Goal: Submit feedback/report problem

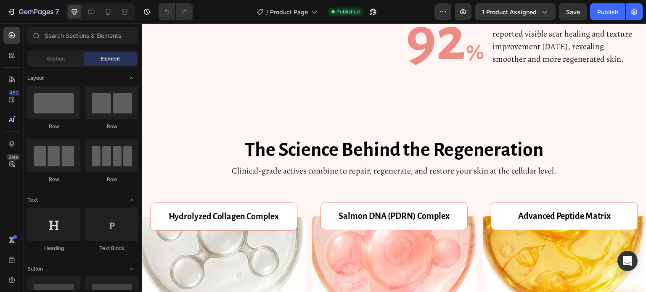
scroll to position [2401, 0]
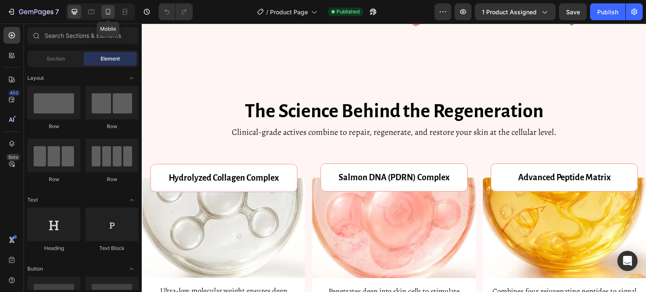
click at [105, 10] on icon at bounding box center [108, 12] width 8 height 8
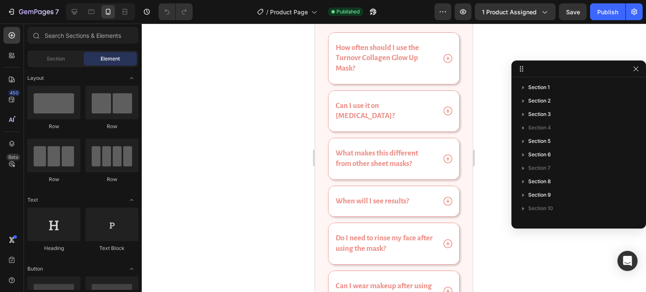
scroll to position [6549, 0]
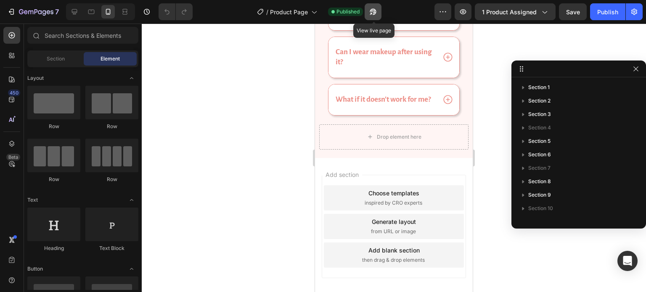
click at [375, 13] on icon "button" at bounding box center [373, 12] width 8 height 8
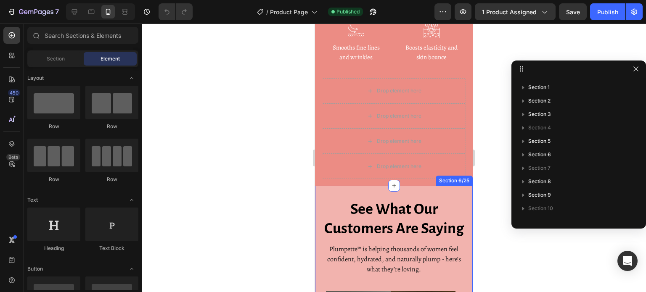
scroll to position [1286, 0]
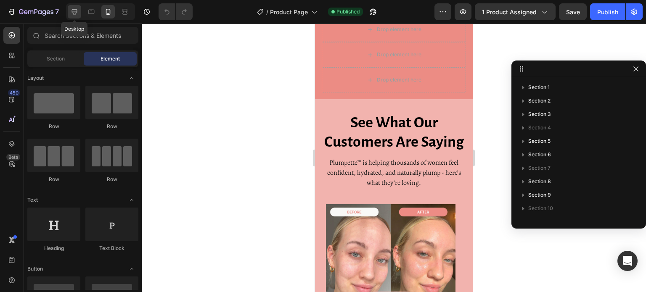
click at [73, 13] on icon at bounding box center [74, 11] width 5 height 5
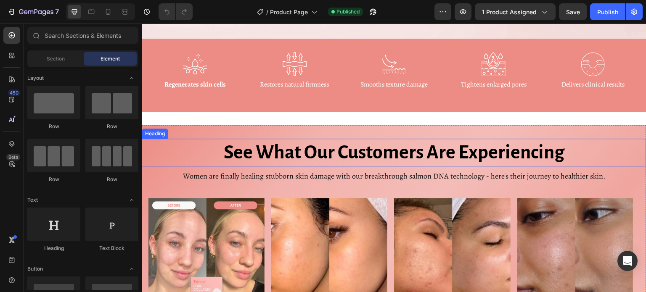
scroll to position [1307, 0]
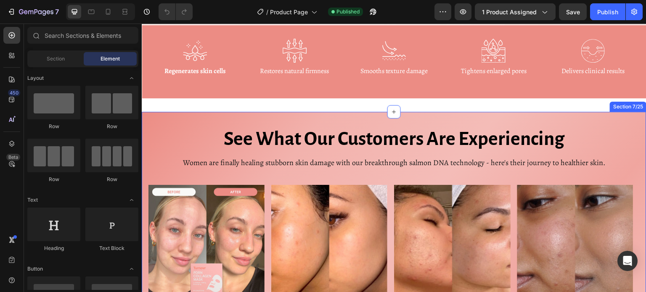
click at [270, 155] on div "See What Our Customers Are Experiencing Heading Women are finally healing stubb…" at bounding box center [394, 222] width 505 height 195
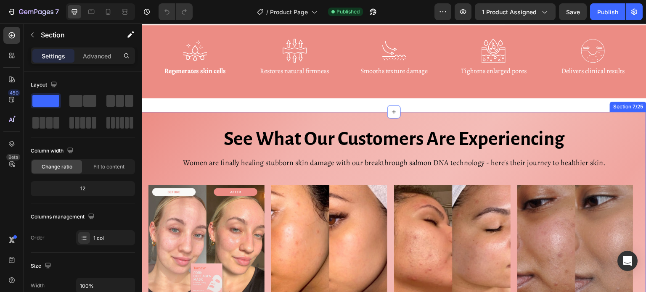
click at [270, 155] on div "See What Our Customers Are Experiencing Heading Women are finally healing stubb…" at bounding box center [394, 222] width 505 height 195
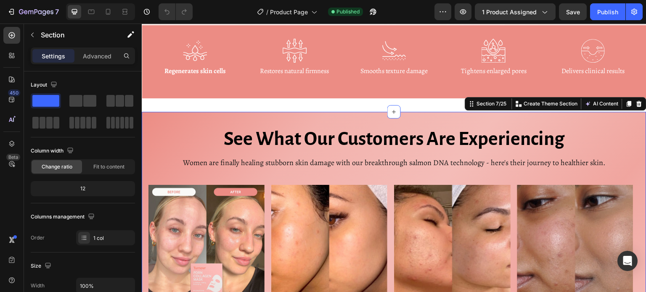
click at [270, 155] on div "See What Our Customers Are Experiencing Heading Women are finally healing stubb…" at bounding box center [394, 222] width 505 height 195
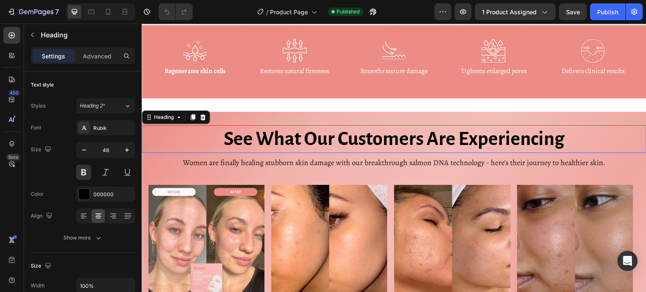
click at [297, 145] on strong "See What Our Customers Are Experiencing" at bounding box center [394, 139] width 341 height 20
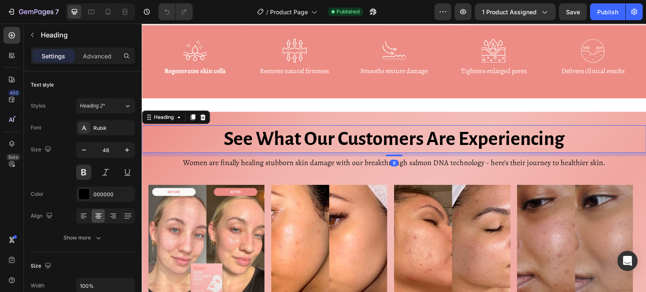
click at [297, 145] on strong "See What Our Customers Are Experiencing" at bounding box center [394, 139] width 341 height 20
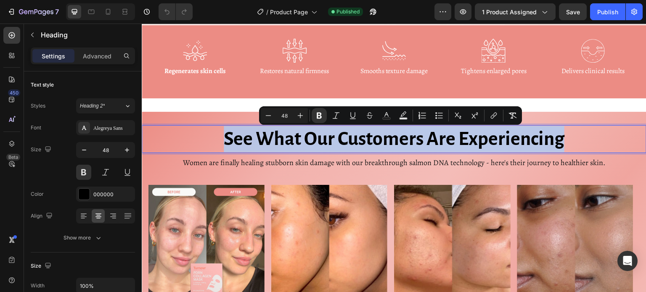
click at [297, 145] on strong "See What Our Customers Are Experiencing" at bounding box center [394, 139] width 341 height 20
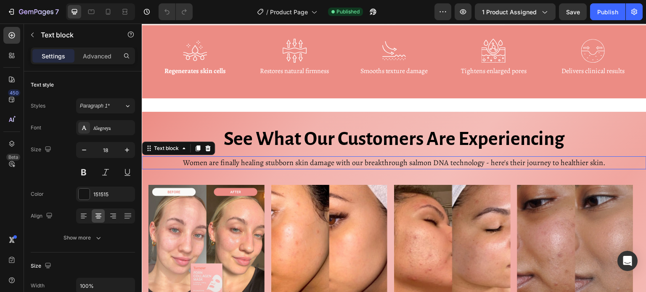
click at [302, 163] on p "Women are finally healing stubborn skin damage with our breakthrough salmon DNA…" at bounding box center [394, 162] width 503 height 11
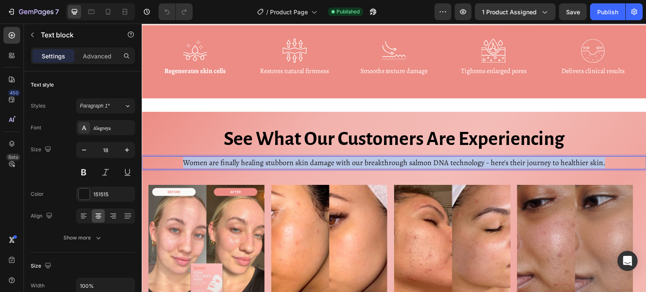
click at [302, 163] on p "Women are finally healing stubborn skin damage with our breakthrough salmon DNA…" at bounding box center [394, 162] width 503 height 11
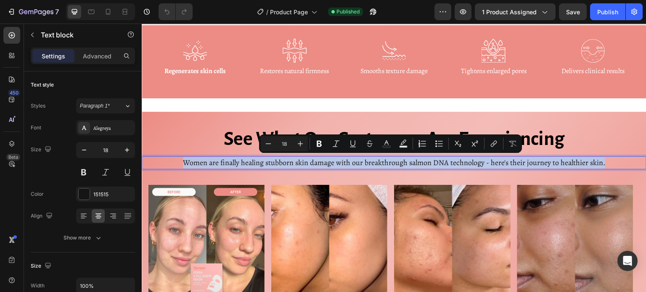
click at [302, 163] on p "Women are finally healing stubborn skin damage with our breakthrough salmon DNA…" at bounding box center [394, 162] width 503 height 11
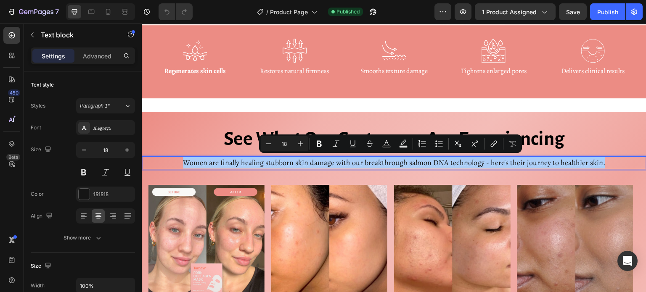
click at [99, 13] on div at bounding box center [100, 11] width 69 height 17
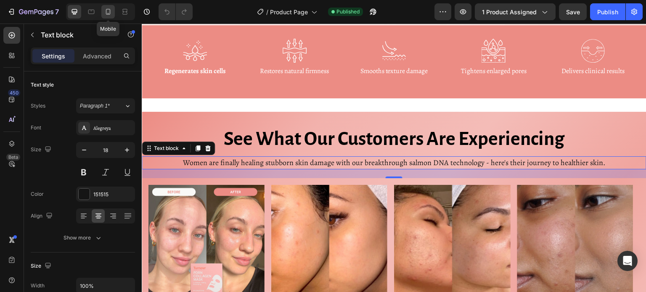
click at [111, 12] on icon at bounding box center [108, 12] width 8 height 8
type input "16"
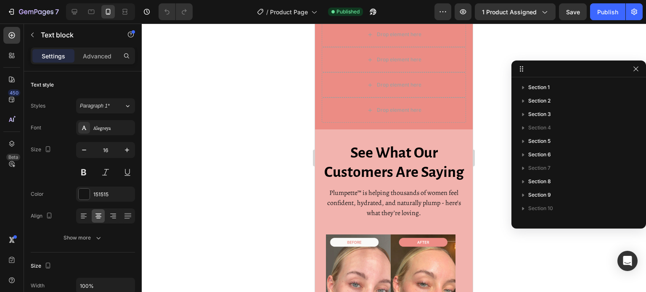
scroll to position [1147, 0]
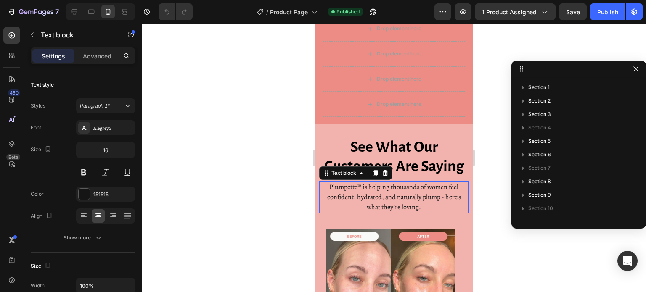
click at [371, 196] on p "Plumpette™ is helping thousands of women feel confident, hydrated, and naturall…" at bounding box center [394, 197] width 148 height 30
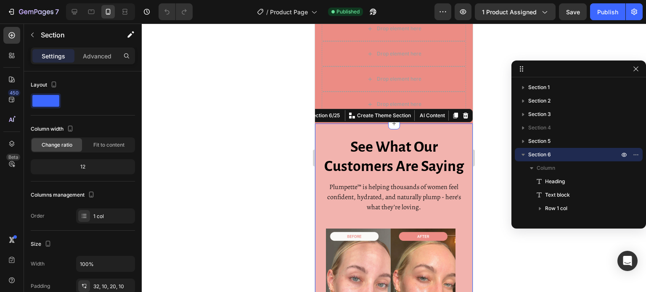
click at [463, 147] on div "See What Our Customers Are Saying Heading Plumpette™ is helping thousands of wo…" at bounding box center [394, 255] width 158 height 262
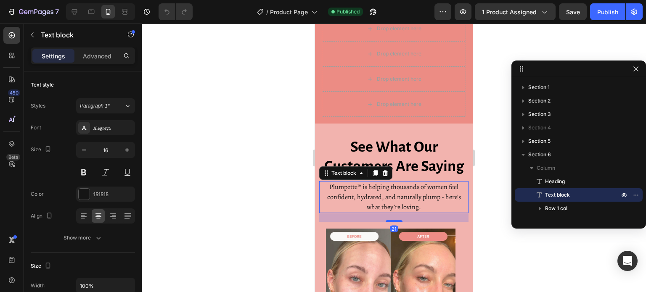
click at [391, 199] on p "Plumpette™ is helping thousands of women feel confident, hydrated, and naturall…" at bounding box center [394, 197] width 148 height 30
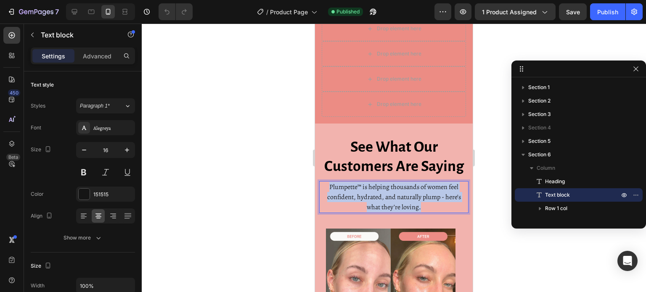
click at [391, 199] on p "Plumpette™ is helping thousands of women feel confident, hydrated, and naturall…" at bounding box center [394, 197] width 148 height 30
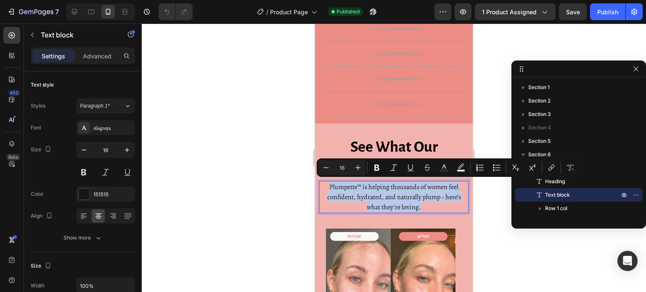
click at [391, 199] on p "Plumpette™ is helping thousands of women feel confident, hydrated, and naturall…" at bounding box center [394, 197] width 148 height 30
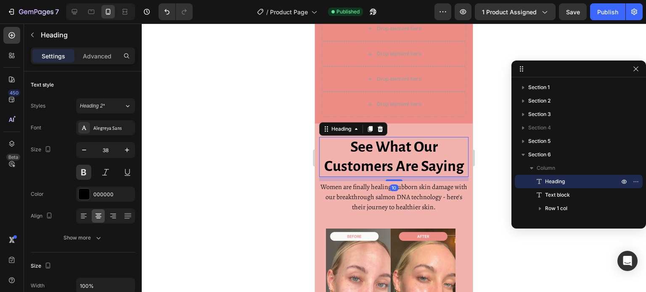
click at [410, 157] on h2 "See What Our Customers Are Saying" at bounding box center [393, 157] width 149 height 40
click at [410, 157] on p "See What Our Customers Are Saying" at bounding box center [394, 157] width 148 height 38
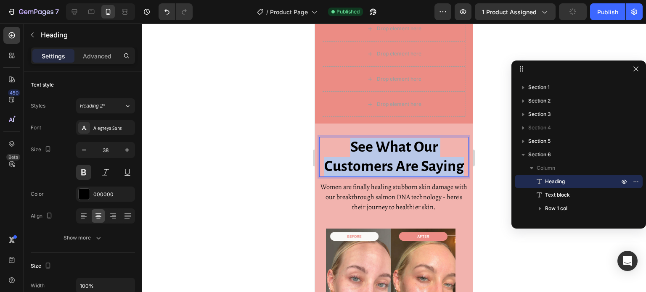
click at [410, 157] on p "See What Our Customers Are Saying" at bounding box center [394, 157] width 148 height 38
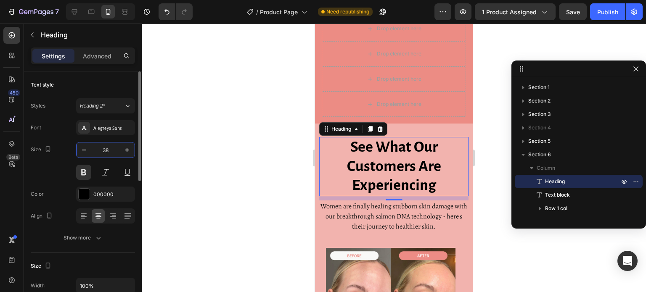
click at [116, 154] on input "38" at bounding box center [106, 150] width 28 height 15
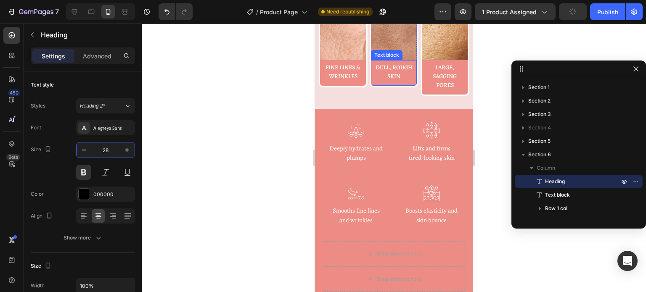
scroll to position [707, 0]
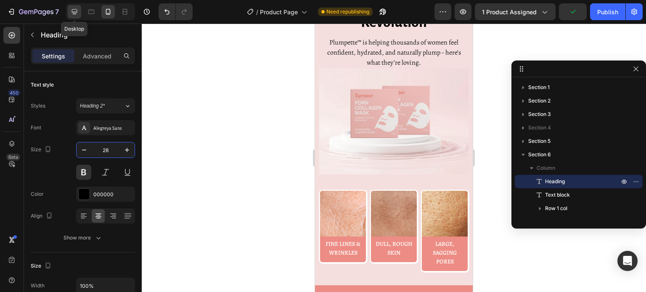
click at [77, 11] on icon at bounding box center [74, 12] width 8 height 8
type input "48"
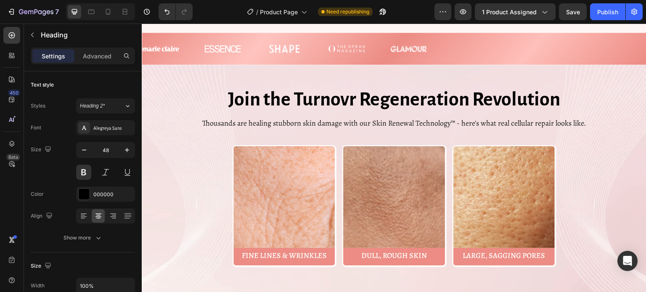
scroll to position [521, 0]
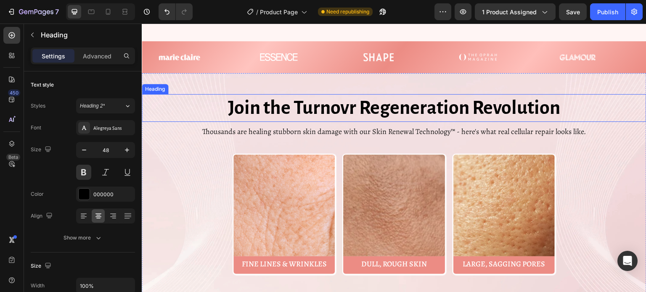
click at [307, 113] on h2 "Join the Turnovr Regeneration Revolution" at bounding box center [394, 108] width 505 height 28
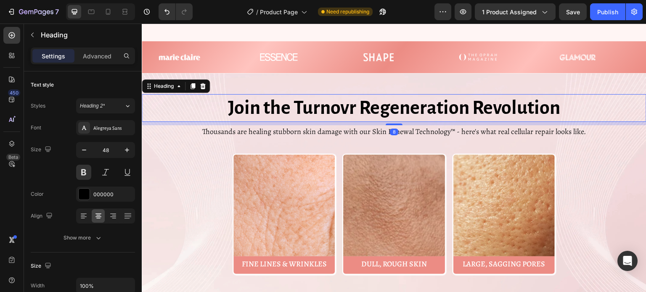
click at [307, 113] on h2 "Join the Turnovr Regeneration Revolution" at bounding box center [394, 108] width 505 height 28
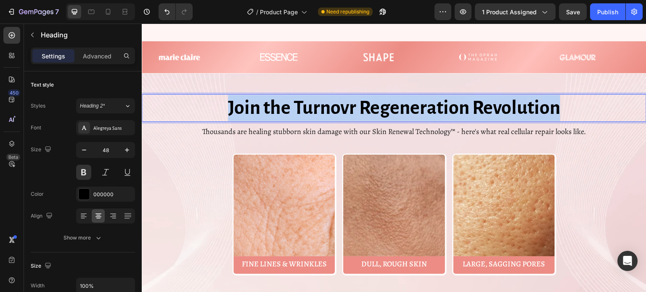
click at [307, 113] on p "Join the Turnovr Regeneration Revolution" at bounding box center [394, 108] width 503 height 26
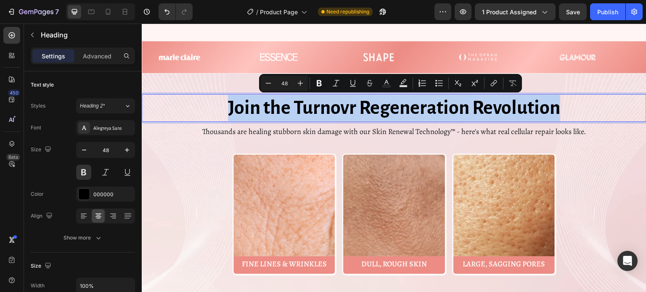
click at [307, 113] on p "Join the Turnovr Regeneration Revolution" at bounding box center [394, 108] width 503 height 26
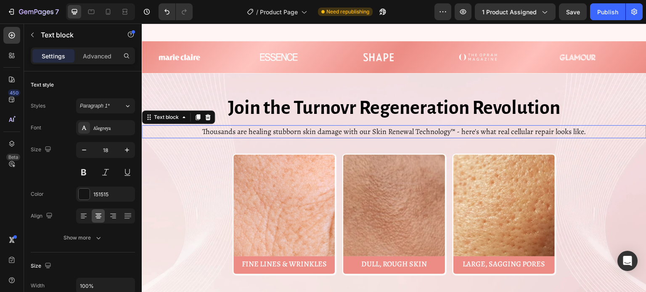
click at [318, 132] on p "Thousands are healing stubborn skin damage with our Skin Renewal Technology™ - …" at bounding box center [394, 131] width 503 height 11
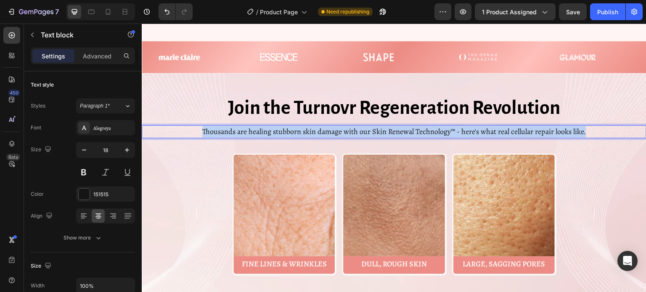
click at [318, 132] on p "Thousands are healing stubborn skin damage with our Skin Renewal Technology™ - …" at bounding box center [394, 131] width 503 height 11
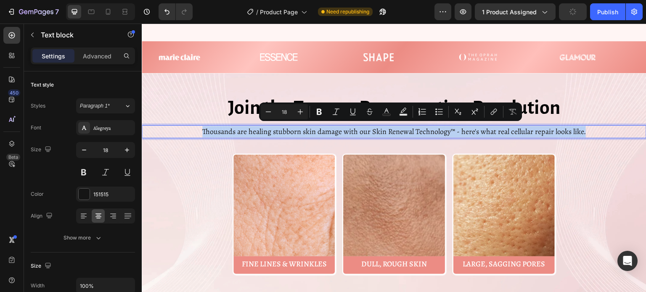
copy p "Thousands are healing stubborn skin damage with our Skin Renewal Technology™ - …"
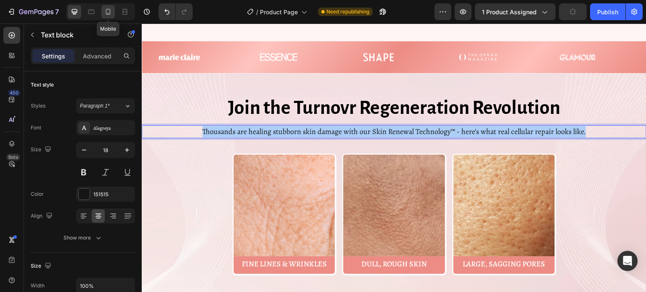
click at [111, 11] on icon at bounding box center [108, 12] width 8 height 8
type input "16"
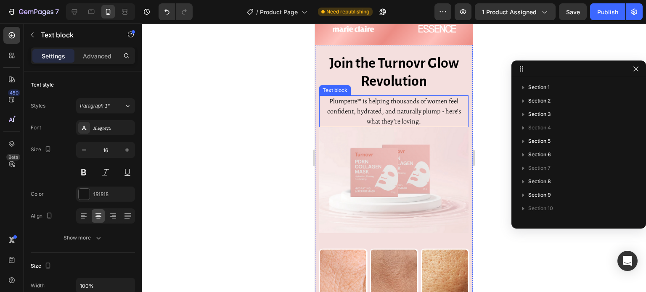
scroll to position [794, 0]
click at [367, 115] on p "Plumpette™ is helping thousands of women feel confident, hydrated, and naturall…" at bounding box center [394, 112] width 148 height 30
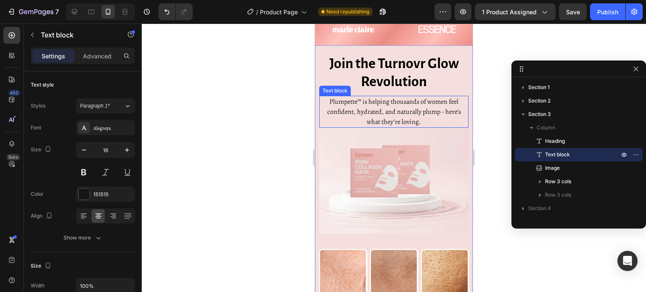
click at [367, 115] on p "Plumpette™ is helping thousands of women feel confident, hydrated, and naturall…" at bounding box center [394, 112] width 148 height 30
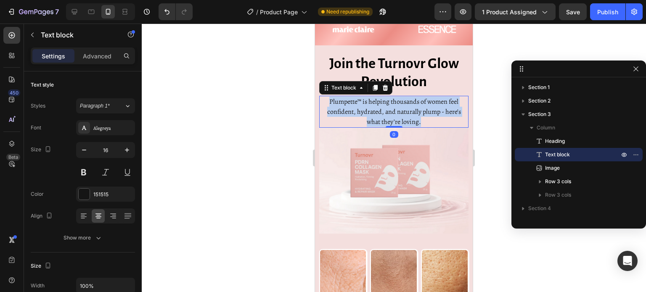
click at [367, 115] on p "Plumpette™ is helping thousands of women feel confident, hydrated, and naturall…" at bounding box center [394, 112] width 148 height 30
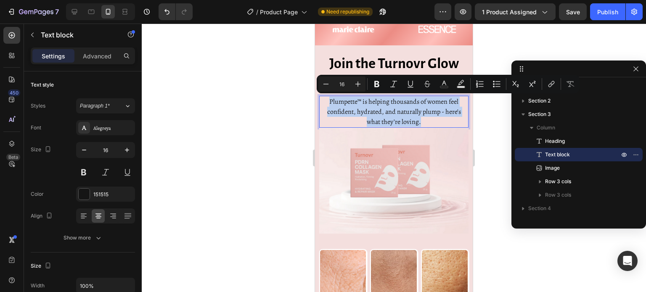
click at [367, 115] on p "Plumpette™ is helping thousands of women feel confident, hydrated, and naturall…" at bounding box center [394, 112] width 148 height 30
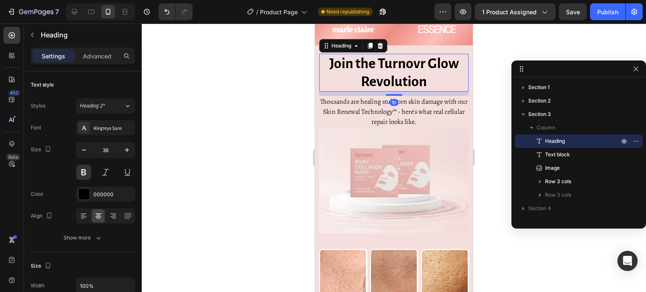
click at [389, 84] on h2 "Join the Turnovr Glow Revolution" at bounding box center [393, 73] width 149 height 38
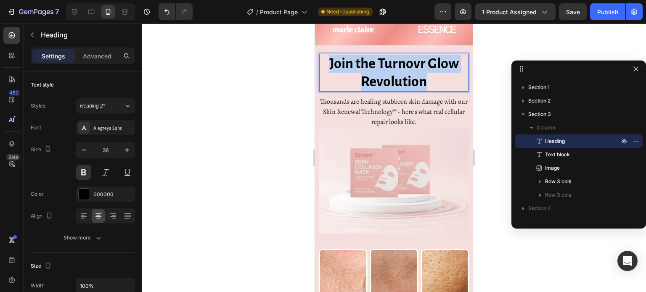
click at [389, 84] on p "Join the Turnovr Glow Revolution" at bounding box center [394, 73] width 148 height 36
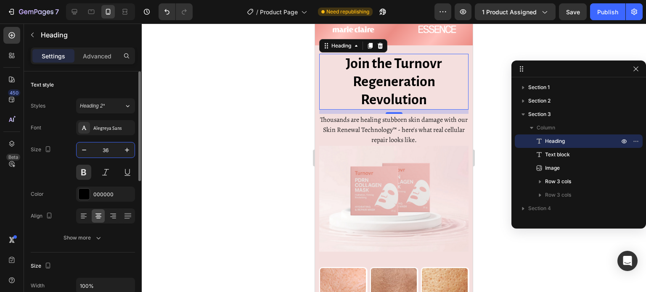
click at [106, 149] on input "36" at bounding box center [106, 150] width 28 height 15
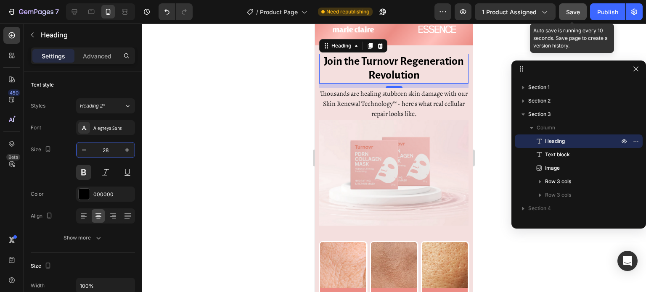
type input "28"
click at [567, 10] on span "Save" at bounding box center [573, 11] width 14 height 7
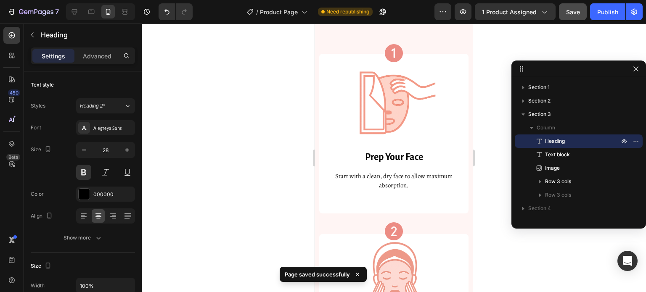
scroll to position [1654, 0]
click at [281, 109] on div at bounding box center [394, 158] width 504 height 269
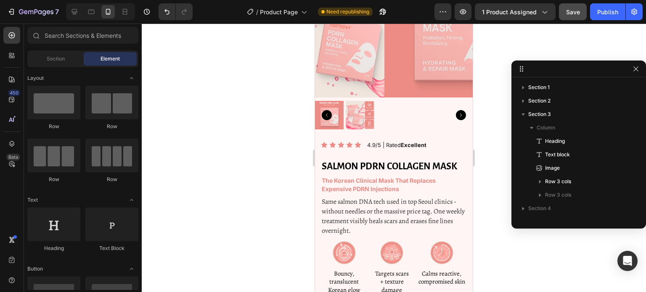
scroll to position [0, 0]
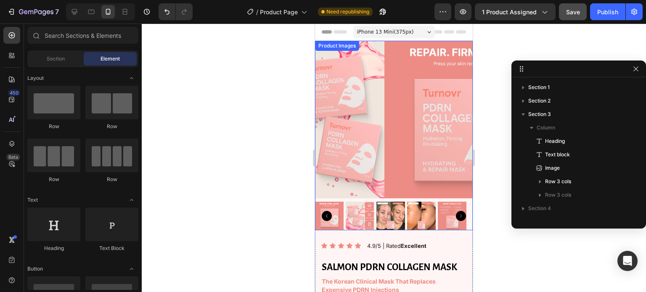
click at [456, 211] on icon "Carousel Next Arrow" at bounding box center [461, 216] width 10 height 10
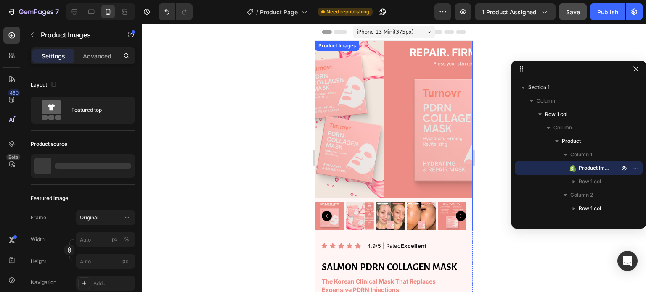
click at [456, 211] on icon "Carousel Next Arrow" at bounding box center [461, 216] width 10 height 10
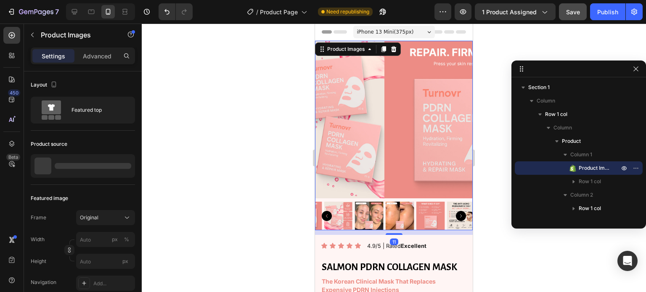
click at [456, 211] on icon "Carousel Next Arrow" at bounding box center [461, 216] width 10 height 10
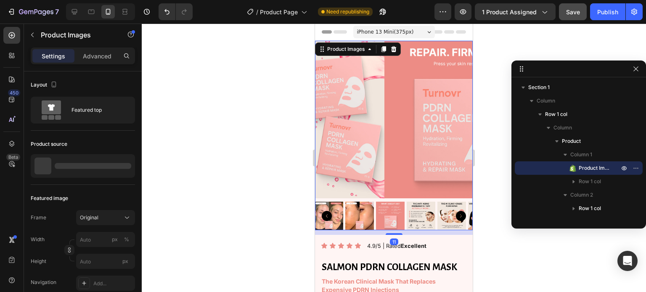
click at [456, 211] on icon "Carousel Next Arrow" at bounding box center [461, 216] width 10 height 10
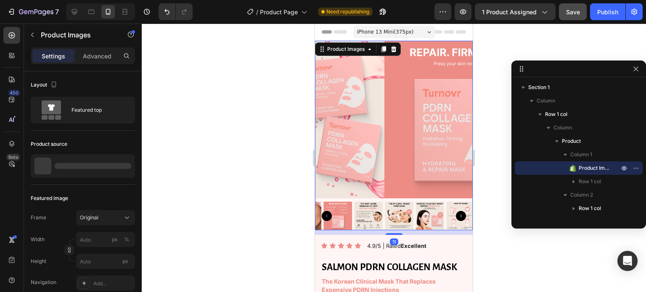
click at [456, 211] on icon "Carousel Next Arrow" at bounding box center [461, 216] width 10 height 10
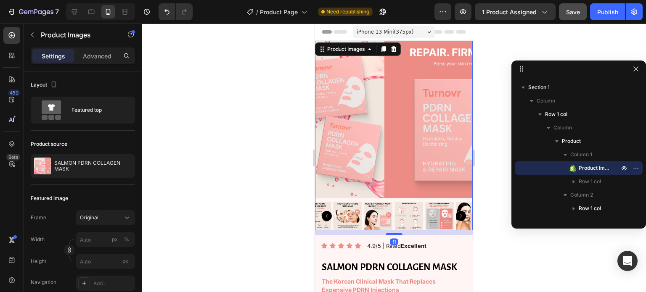
click at [456, 211] on icon "Carousel Next Arrow" at bounding box center [461, 216] width 10 height 10
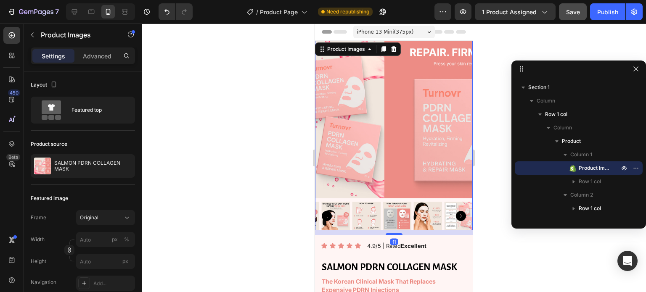
click at [456, 211] on icon "Carousel Next Arrow" at bounding box center [461, 216] width 10 height 10
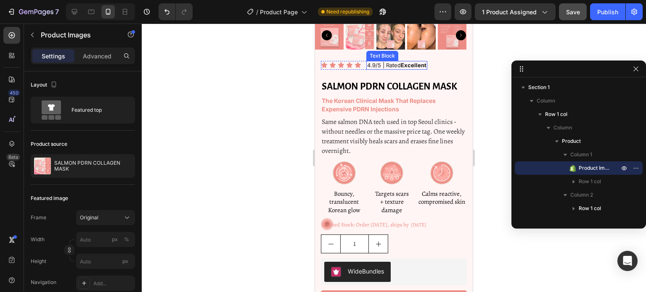
scroll to position [190, 0]
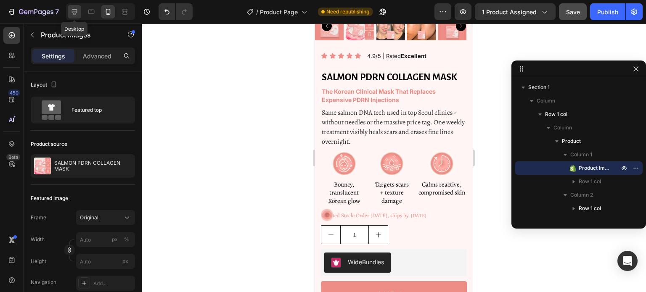
click at [76, 11] on icon at bounding box center [74, 11] width 5 height 5
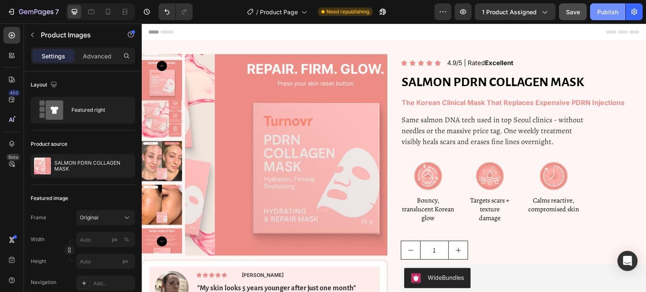
click at [622, 13] on button "Publish" at bounding box center [607, 11] width 35 height 17
click at [466, 13] on icon "button" at bounding box center [463, 11] width 6 height 5
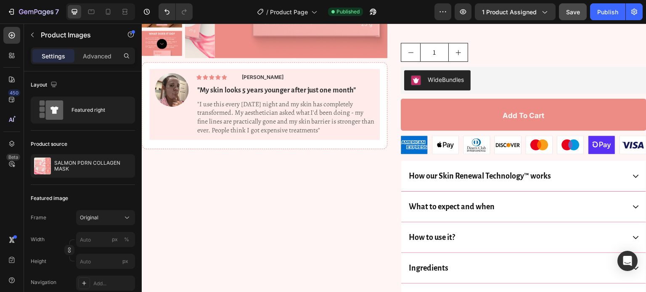
scroll to position [196, 0]
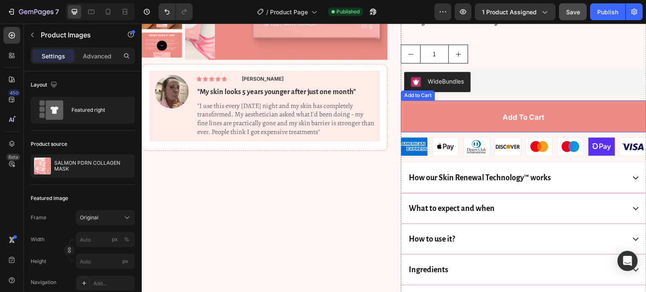
click at [450, 123] on button "Add to cart" at bounding box center [524, 117] width 246 height 32
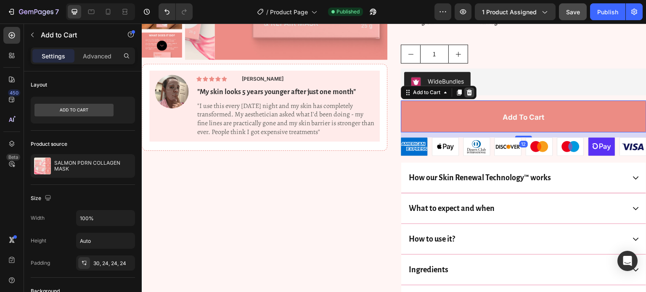
click at [469, 93] on icon at bounding box center [469, 92] width 7 height 7
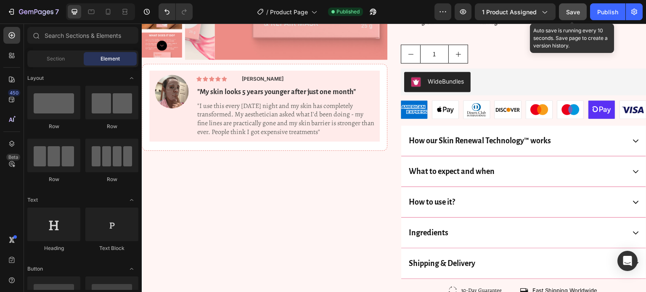
click at [580, 9] on button "Save" at bounding box center [573, 11] width 28 height 17
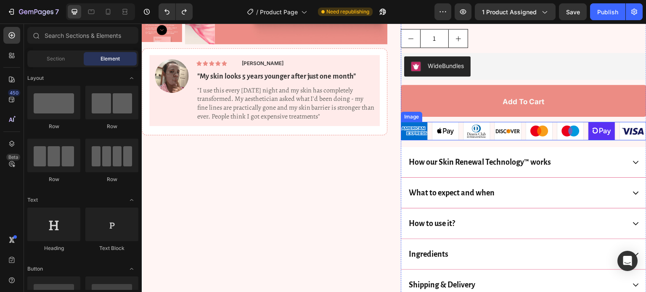
scroll to position [215, 0]
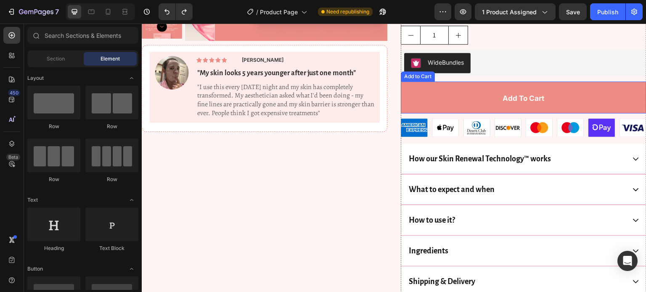
click at [490, 100] on button "Add to cart" at bounding box center [524, 98] width 246 height 32
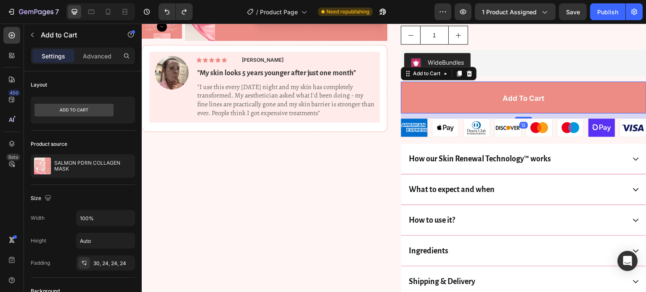
scroll to position [183, 0]
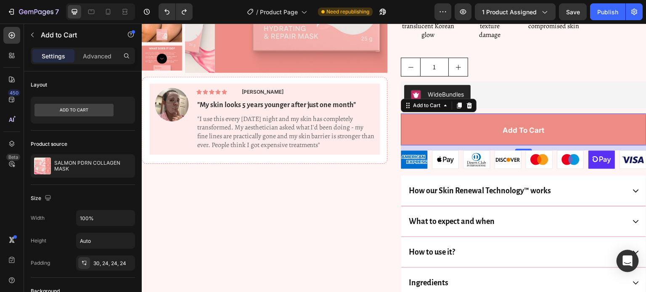
click at [629, 262] on icon "Open Intercom Messenger" at bounding box center [627, 261] width 10 height 11
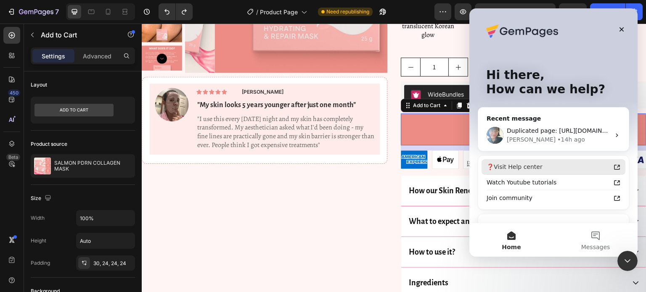
scroll to position [0, 0]
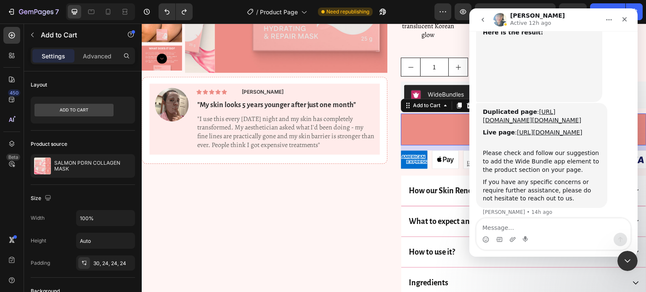
scroll to position [1920, 0]
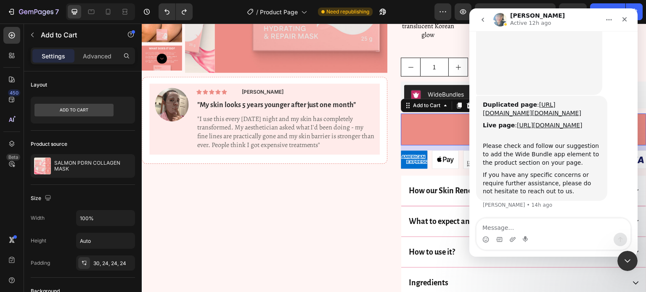
click at [509, 227] on textarea "Message…" at bounding box center [554, 226] width 154 height 14
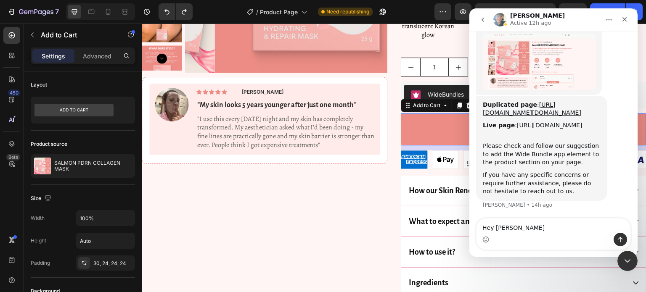
type textarea "Hey [PERSON_NAME]"
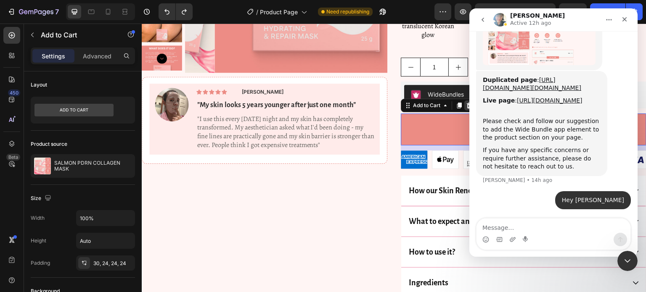
drag, startPoint x: 468, startPoint y: 104, endPoint x: 297, endPoint y: 54, distance: 178.8
click at [468, 104] on icon at bounding box center [469, 106] width 5 height 6
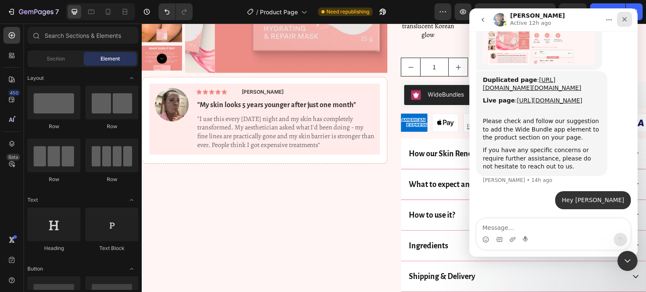
click at [625, 18] on icon "Close" at bounding box center [624, 19] width 5 height 5
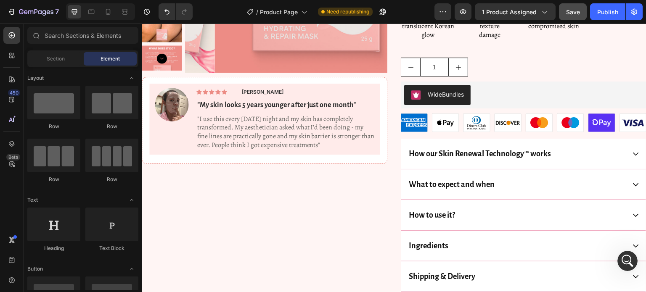
scroll to position [0, 0]
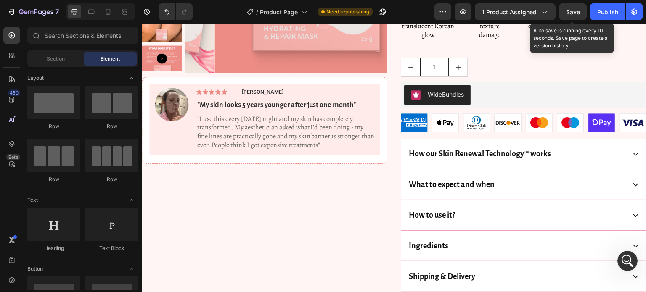
click at [576, 13] on span "Save" at bounding box center [573, 11] width 14 height 7
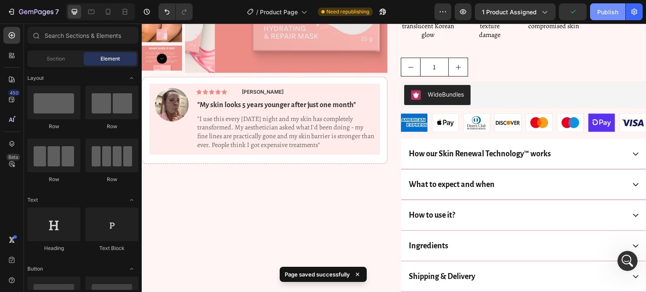
click at [606, 16] on div "Publish" at bounding box center [607, 12] width 21 height 9
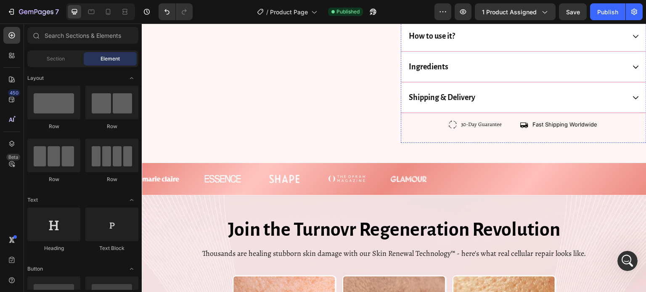
scroll to position [373, 0]
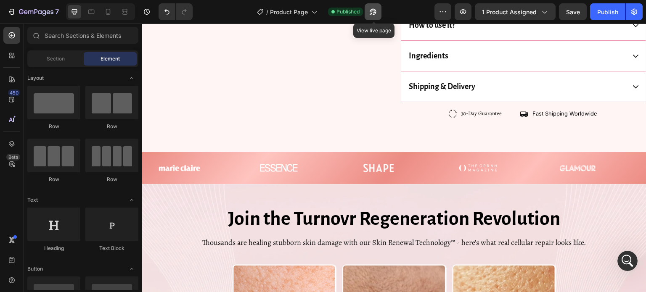
click at [373, 9] on icon "button" at bounding box center [373, 12] width 8 height 8
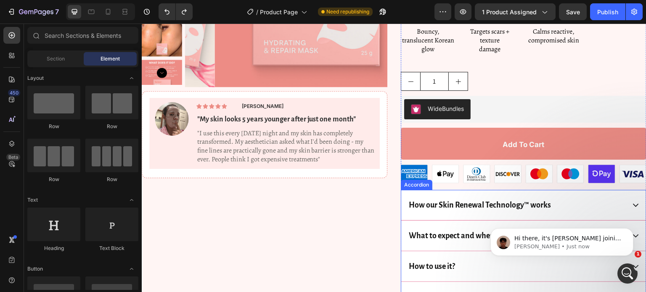
scroll to position [63, 0]
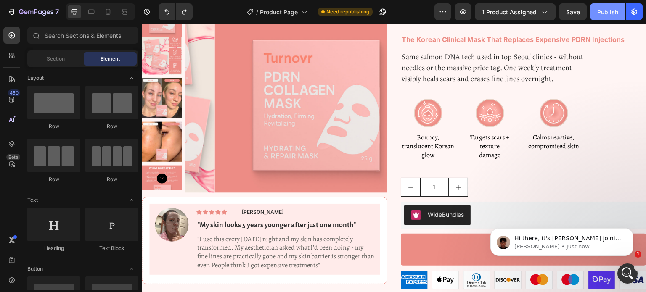
click at [606, 8] on div "Publish" at bounding box center [607, 12] width 21 height 9
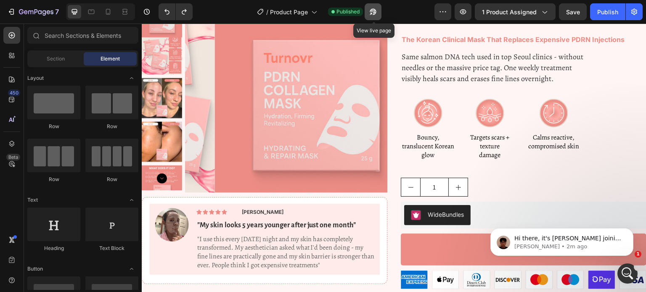
click at [372, 13] on icon "button" at bounding box center [371, 14] width 2 height 2
click at [581, 245] on p "[PERSON_NAME] • 2m ago" at bounding box center [568, 247] width 109 height 8
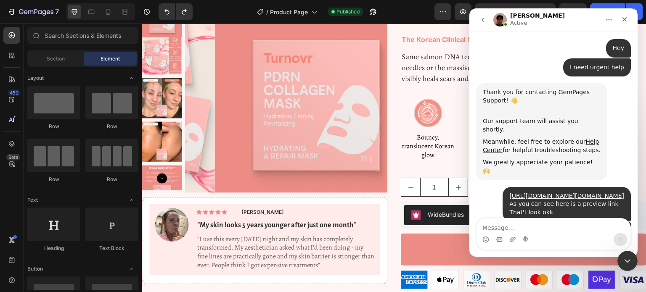
scroll to position [1, 0]
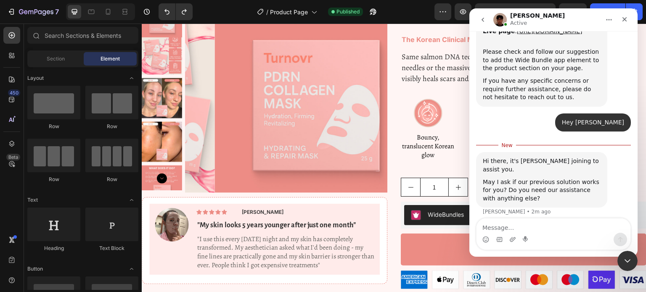
click at [502, 230] on textarea "Message…" at bounding box center [554, 226] width 154 height 14
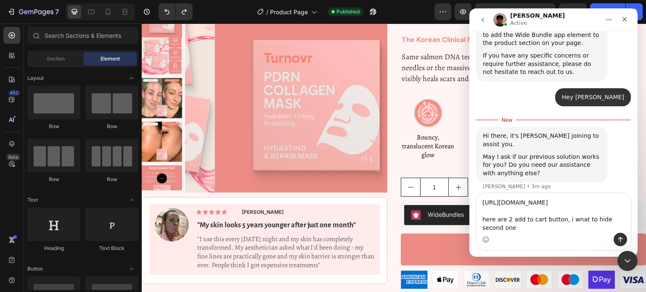
scroll to position [2032, 0]
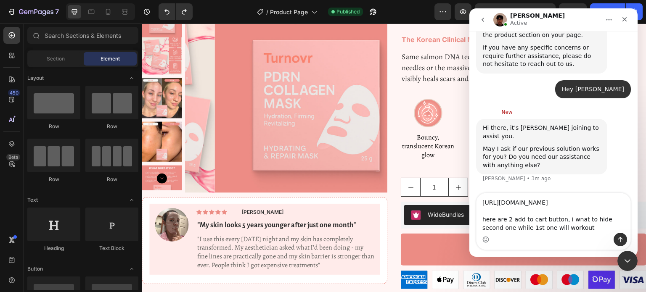
type textarea "[URL][DOMAIN_NAME] here are 2 add to cart button, i wnat to hide second one whi…"
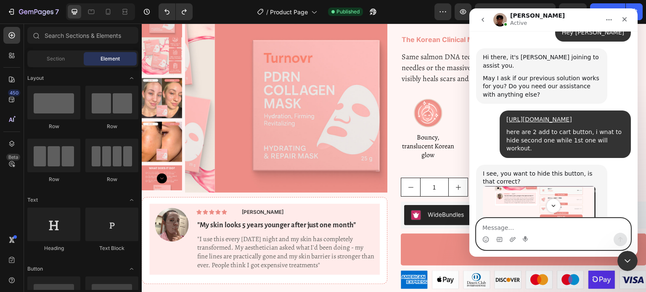
scroll to position [2237, 0]
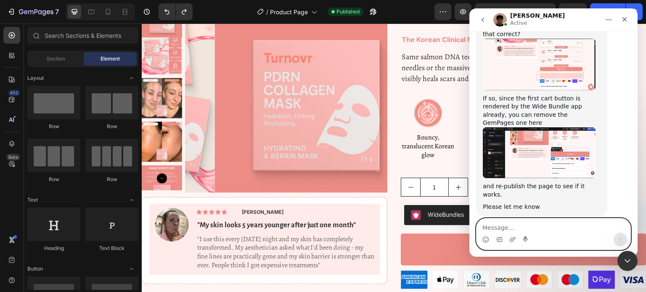
click at [518, 221] on textarea "Message…" at bounding box center [554, 226] width 154 height 14
click at [492, 228] on textarea "I" at bounding box center [554, 226] width 154 height 14
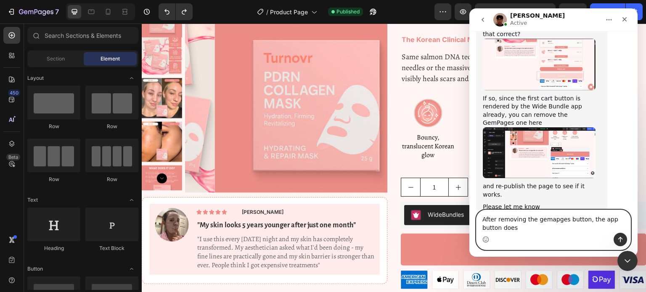
scroll to position [2245, 0]
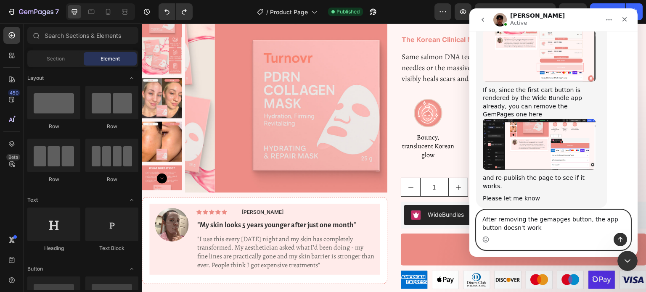
type textarea "After removing the gemapges button, the app button doesn't work."
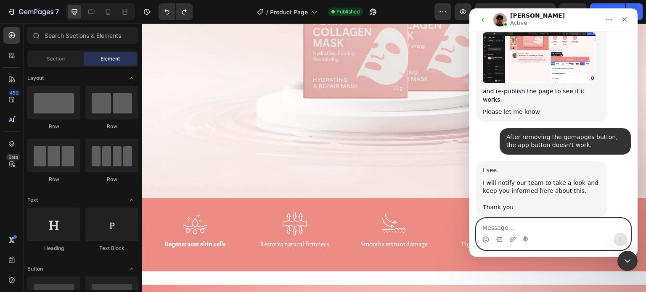
scroll to position [2332, 0]
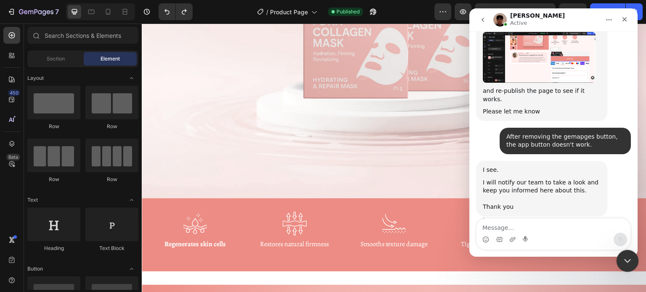
click at [629, 262] on icon "Close Intercom Messenger" at bounding box center [626, 260] width 10 height 10
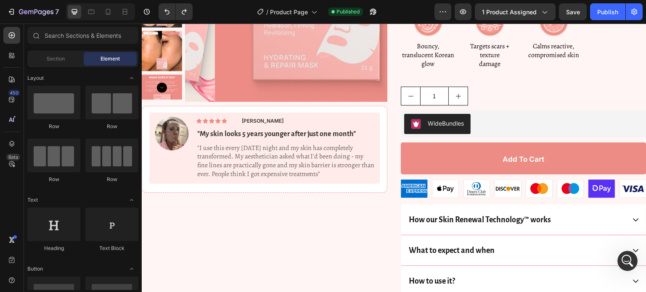
scroll to position [186, 0]
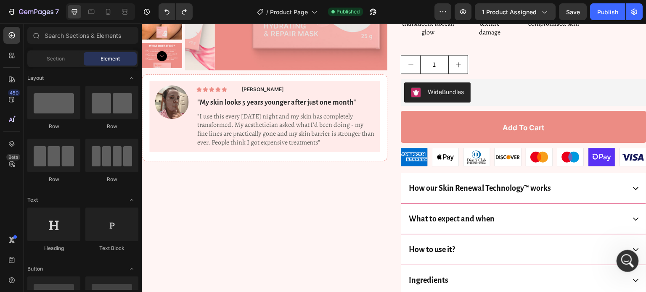
click at [623, 262] on icon "Open Intercom Messenger" at bounding box center [627, 260] width 14 height 14
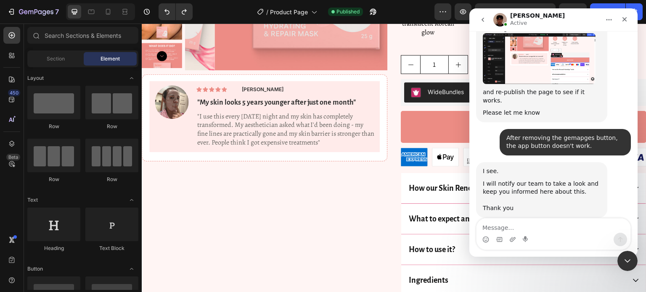
scroll to position [2332, 0]
click at [533, 233] on textarea "Message…" at bounding box center [554, 226] width 154 height 14
type textarea "Please do it asap, as i have to submit the page."
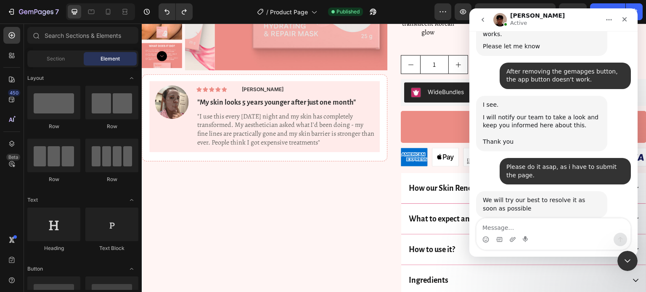
scroll to position [2399, 0]
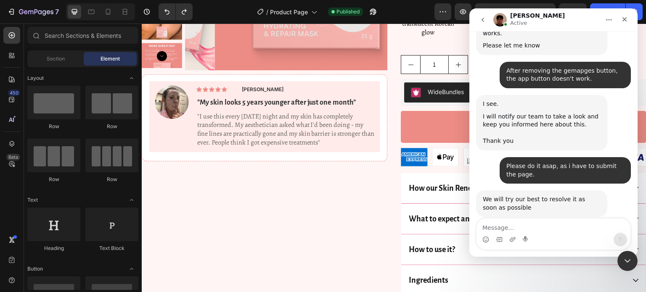
click at [524, 228] on textarea "Message…" at bounding box center [554, 226] width 154 height 14
type textarea "Thanks"
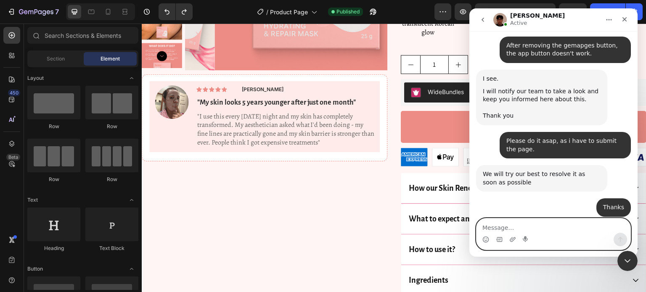
scroll to position [2449, 0]
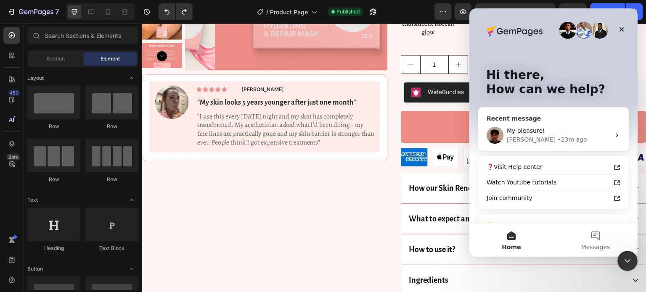
click at [559, 127] on div "My pleasure!" at bounding box center [558, 131] width 103 height 9
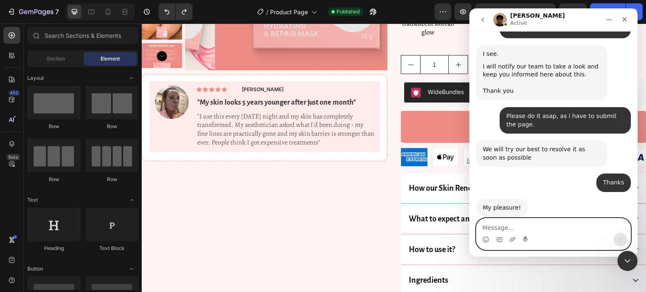
scroll to position [2449, 0]
click at [514, 227] on textarea "Message…" at bounding box center [554, 226] width 154 height 14
type textarea "a"
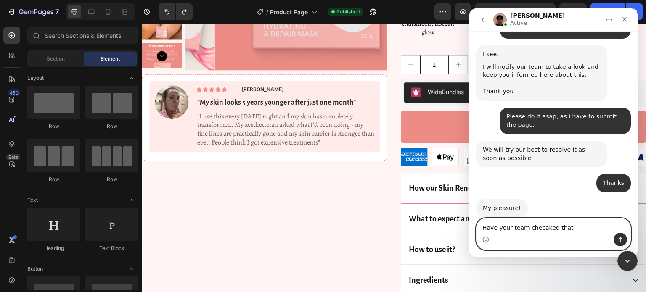
type textarea "Have your team checaked that?"
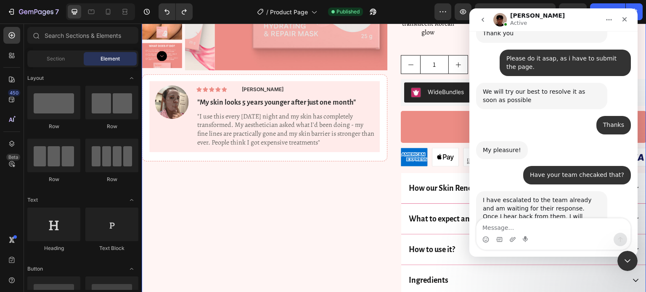
scroll to position [2516, 0]
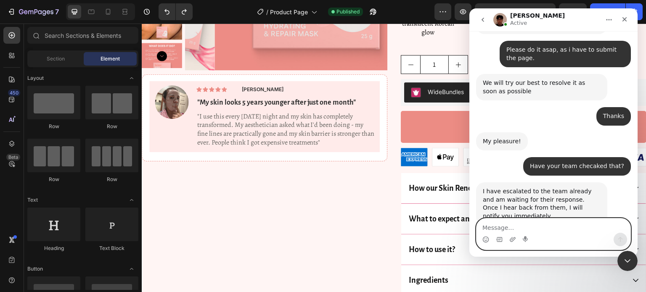
click at [559, 231] on textarea "Message…" at bounding box center [554, 226] width 154 height 14
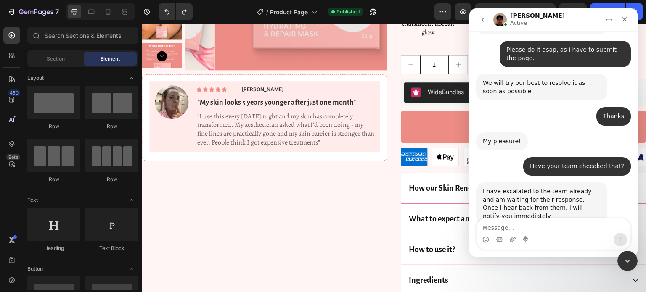
click at [521, 234] on div "Intercom messenger" at bounding box center [554, 239] width 154 height 13
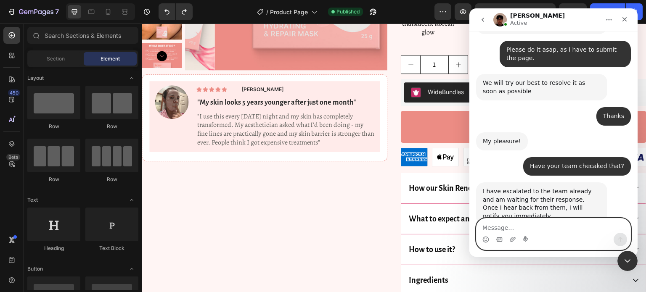
click at [513, 229] on textarea "Message…" at bounding box center [554, 226] width 154 height 14
type textarea "Thanks"
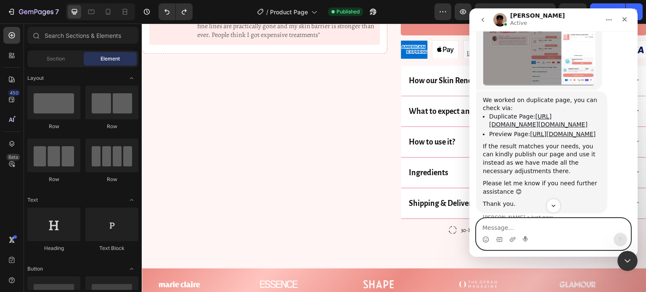
scroll to position [3051, 0]
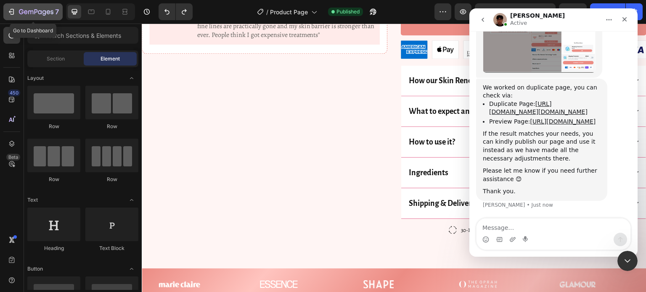
click at [5, 13] on button "7" at bounding box center [32, 11] width 59 height 17
